Goal: Task Accomplishment & Management: Complete application form

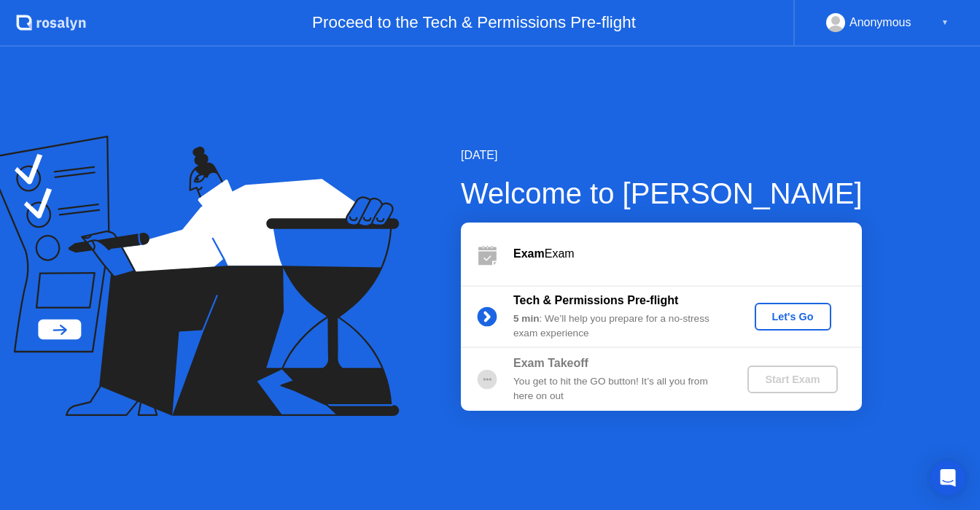
click at [868, 296] on div "[DATE] Welcome to [PERSON_NAME] Exam Exam Tech & Permissions Pre-flight 5 min :…" at bounding box center [490, 278] width 980 height 463
click at [795, 311] on div "Let's Go" at bounding box center [792, 317] width 65 height 12
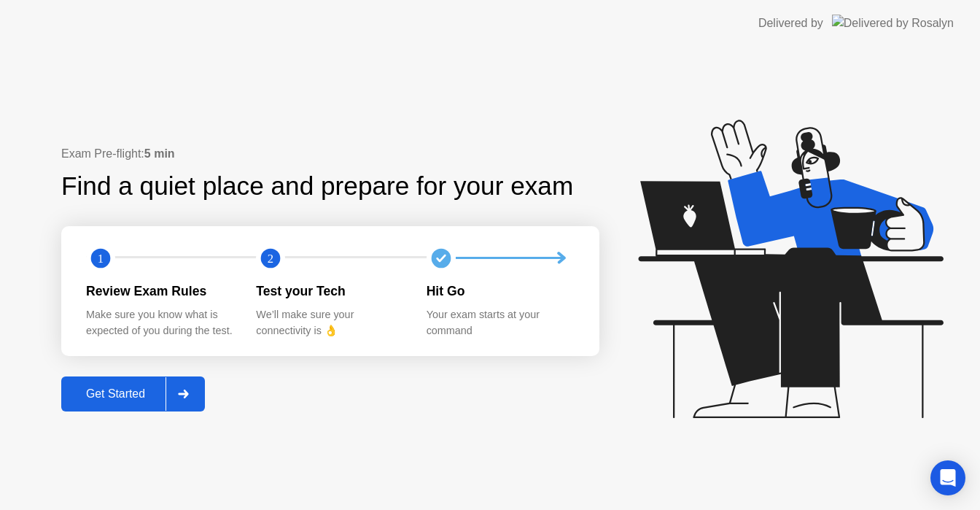
click at [139, 388] on div "Get Started" at bounding box center [116, 393] width 100 height 13
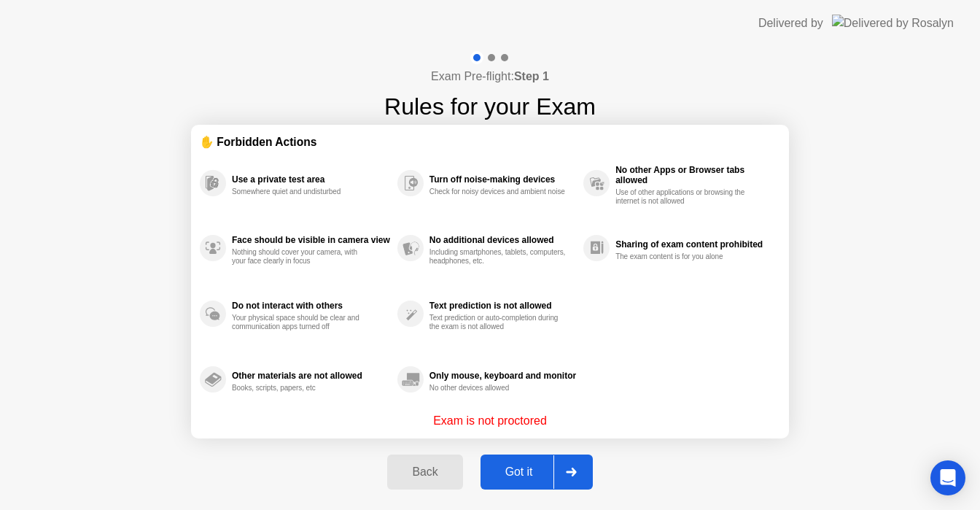
click at [530, 469] on div "Got it" at bounding box center [519, 471] width 69 height 13
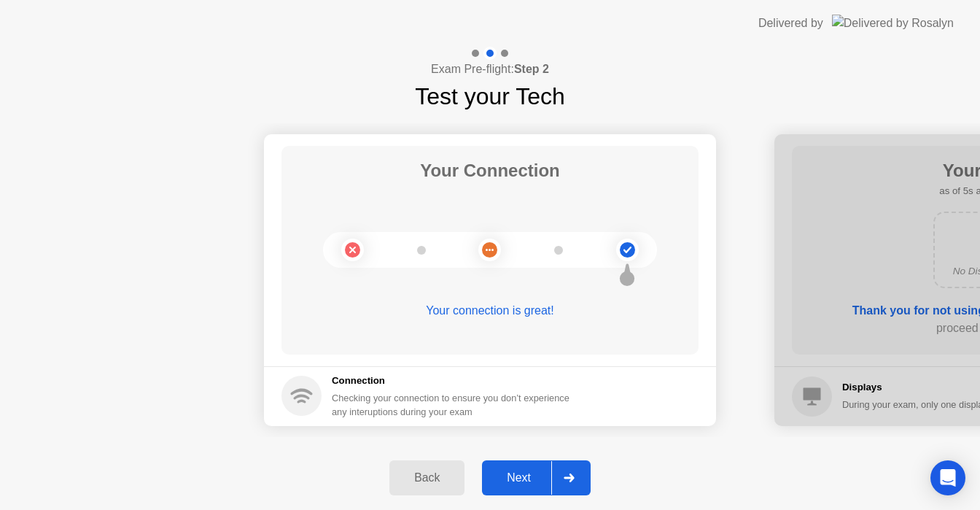
click at [684, 112] on div "Exam Pre-flight: Step 2 Test your Tech" at bounding box center [490, 80] width 980 height 67
click at [516, 475] on div "Next" at bounding box center [518, 477] width 65 height 13
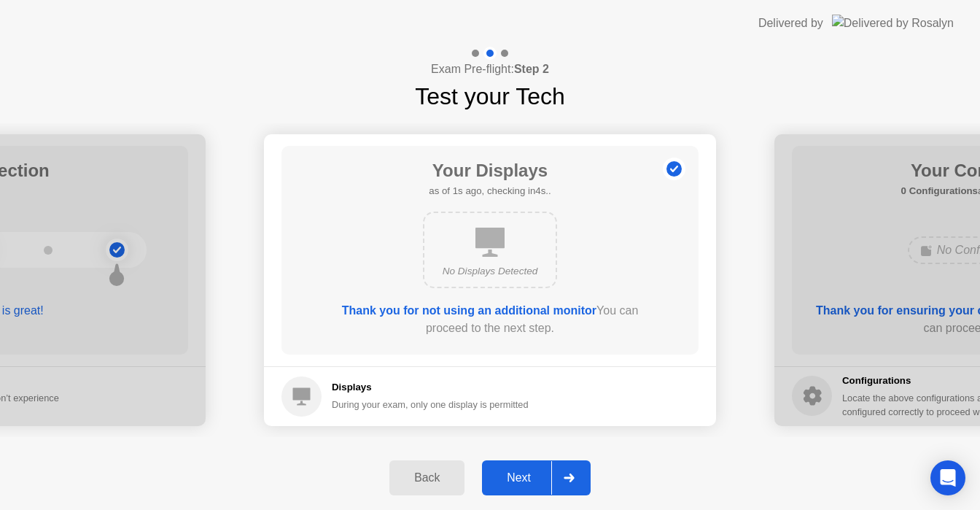
click at [528, 476] on div "Next" at bounding box center [518, 477] width 65 height 13
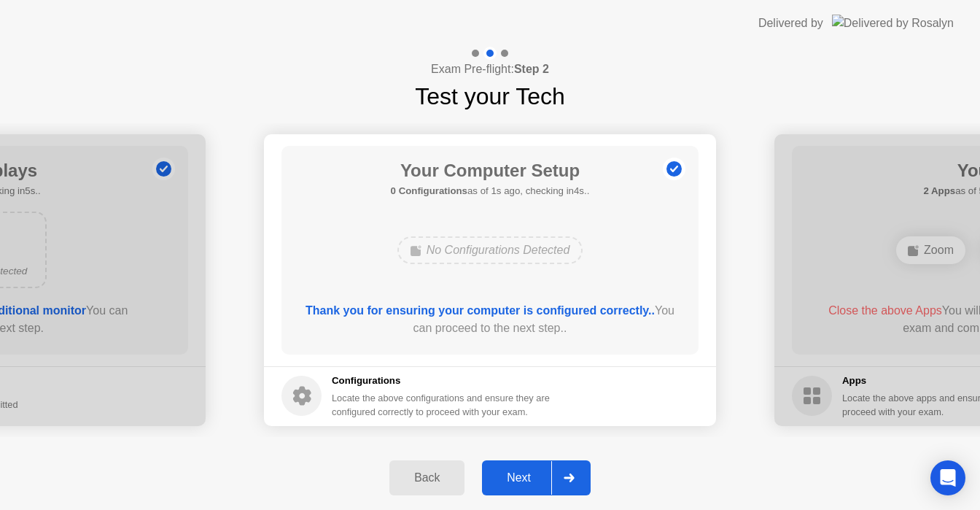
click at [512, 482] on div "Next" at bounding box center [518, 477] width 65 height 13
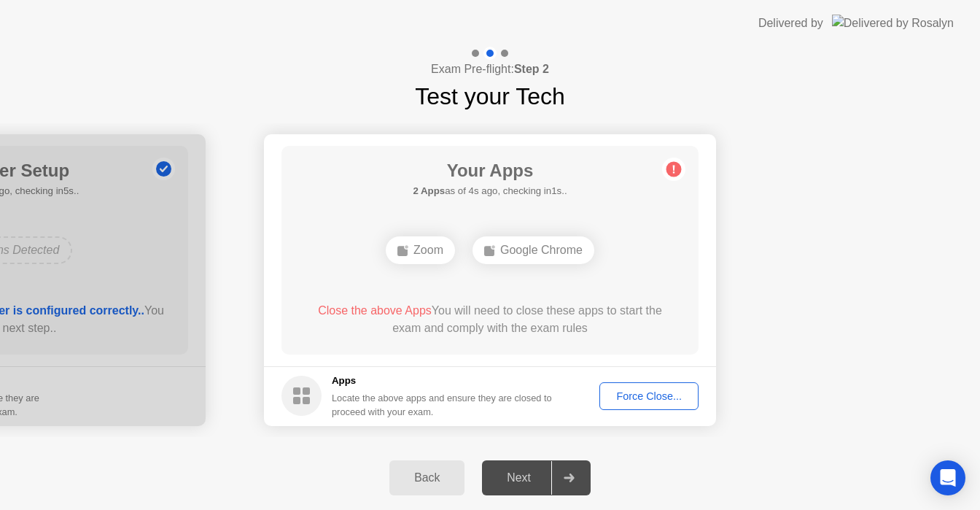
drag, startPoint x: 773, startPoint y: 251, endPoint x: 725, endPoint y: 270, distance: 51.7
click at [628, 257] on div "Google Chrome" at bounding box center [490, 249] width 334 height 39
click at [676, 171] on circle at bounding box center [673, 168] width 15 height 15
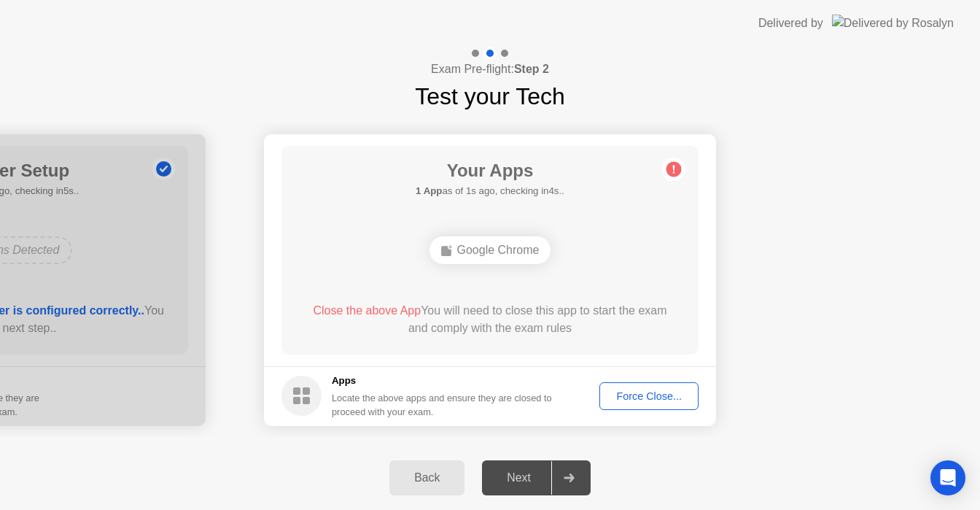
click at [488, 249] on div "Google Chrome" at bounding box center [490, 250] width 122 height 28
click at [658, 392] on div "Force Close..." at bounding box center [648, 396] width 89 height 12
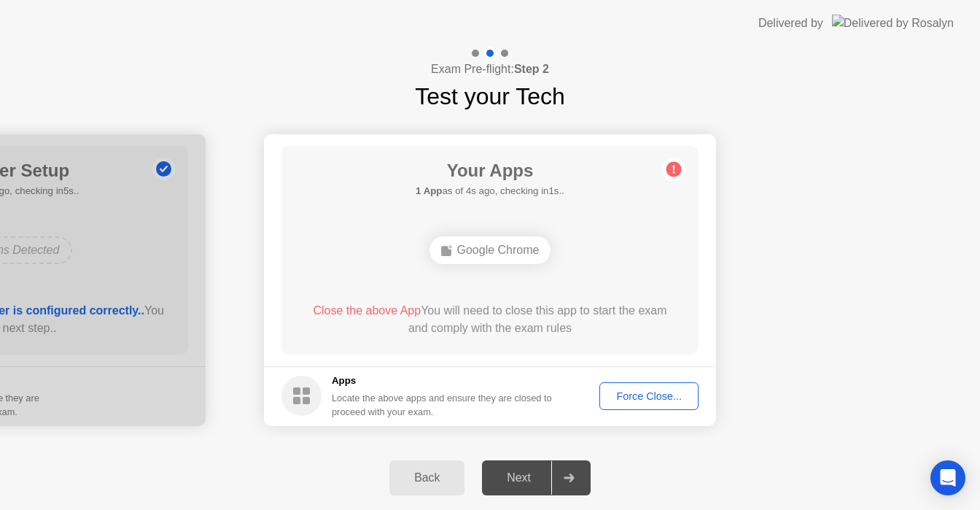
click at [633, 398] on div "Force Close..." at bounding box center [648, 396] width 89 height 12
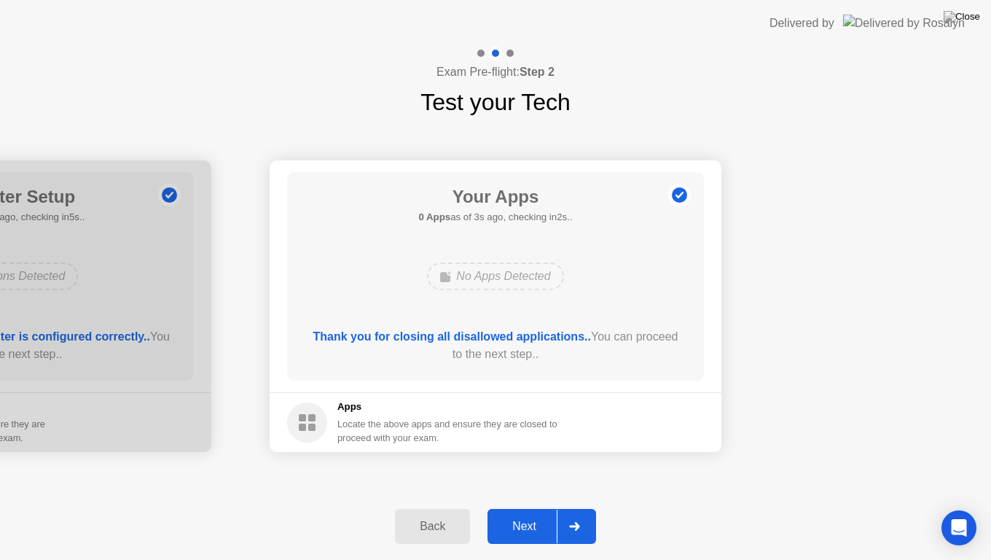
click at [528, 520] on div "Next" at bounding box center [524, 526] width 65 height 13
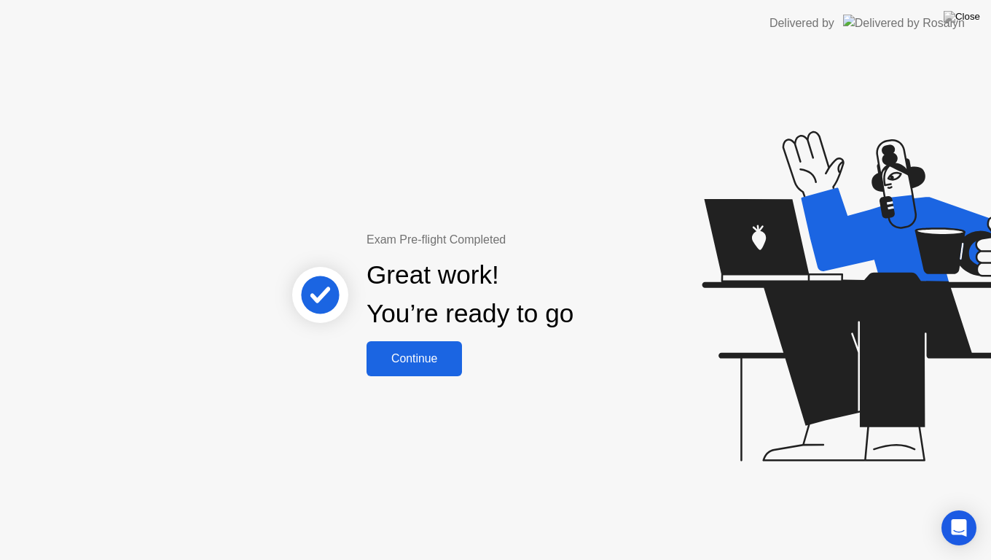
click at [437, 356] on div "Continue" at bounding box center [414, 358] width 87 height 13
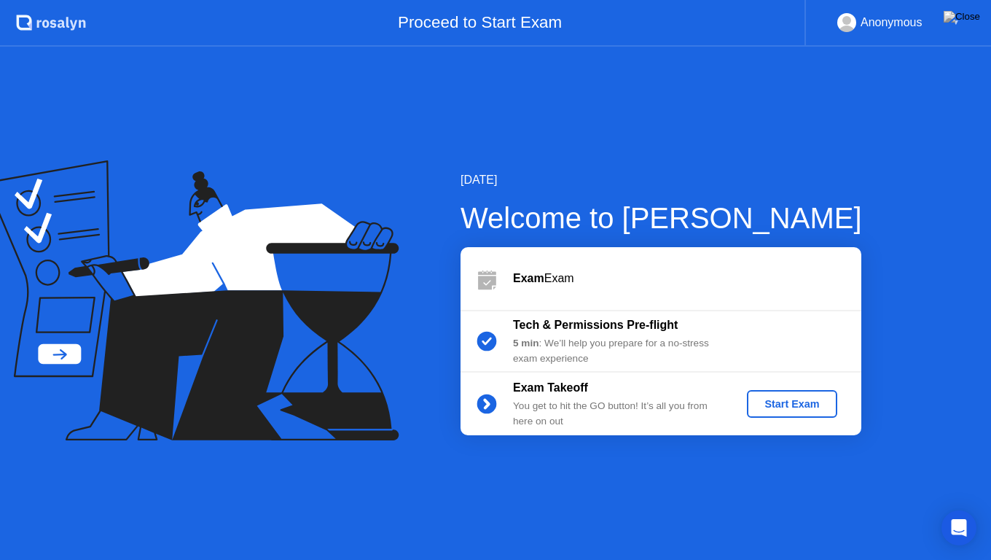
click at [806, 407] on div "Start Exam" at bounding box center [792, 404] width 78 height 12
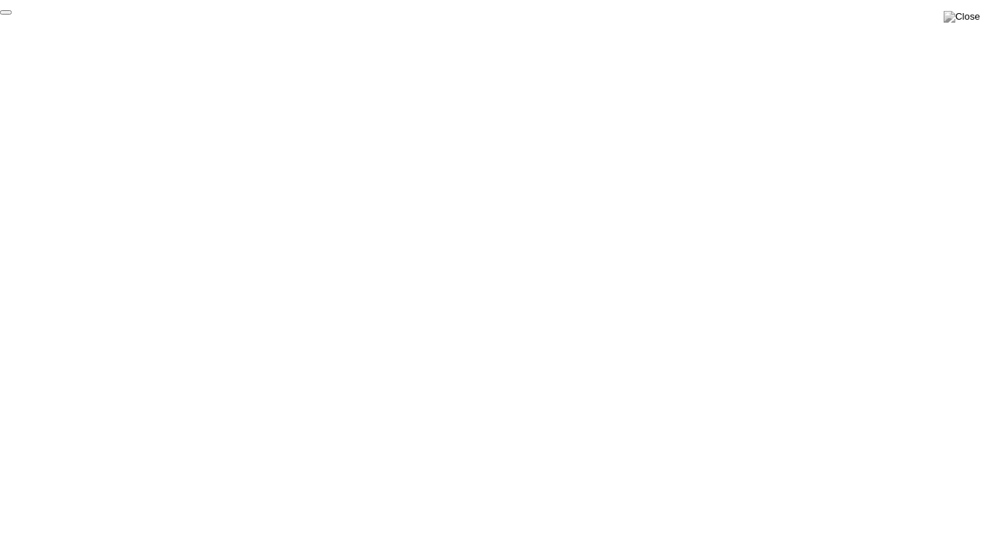
click div "End Proctoring Session"
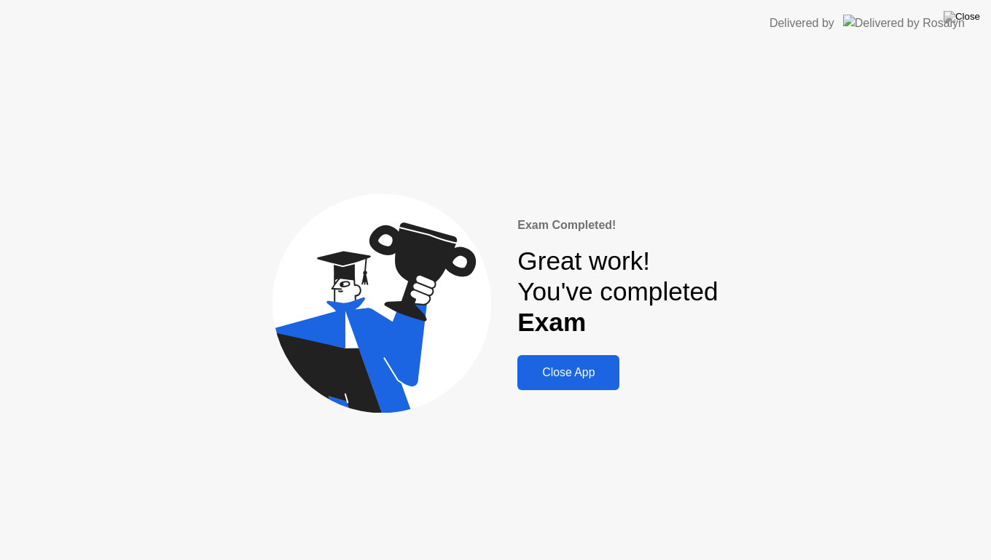
click at [582, 378] on div "Close App" at bounding box center [568, 372] width 93 height 13
